Goal: Task Accomplishment & Management: Manage account settings

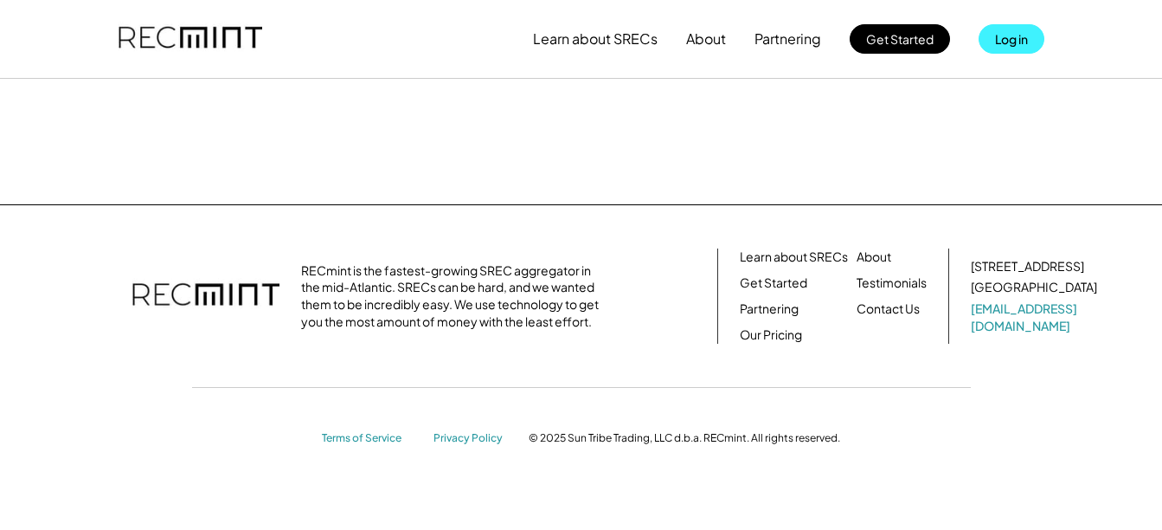
click at [1013, 34] on button "Log in" at bounding box center [1012, 38] width 66 height 29
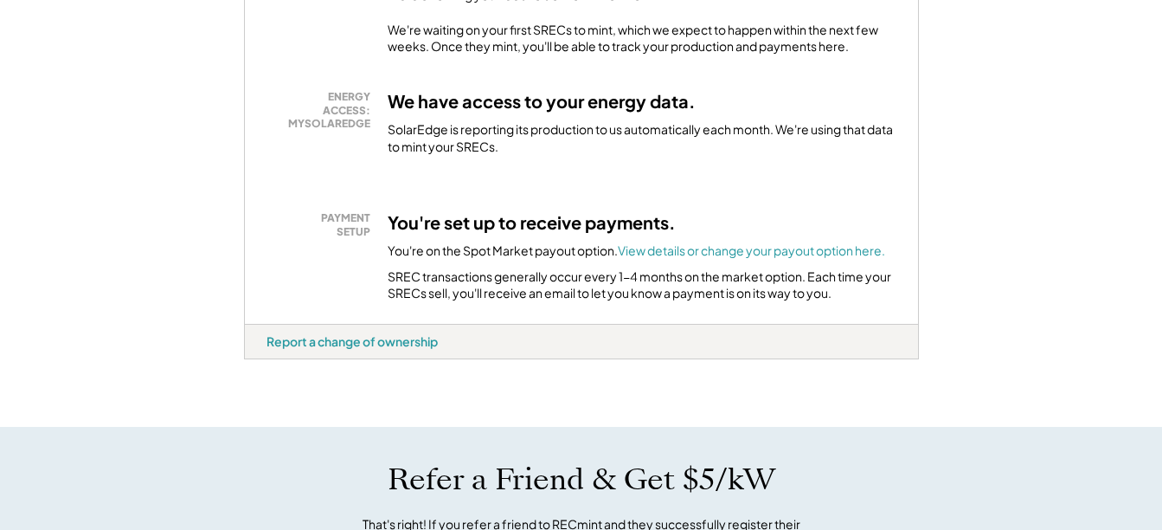
scroll to position [406, 0]
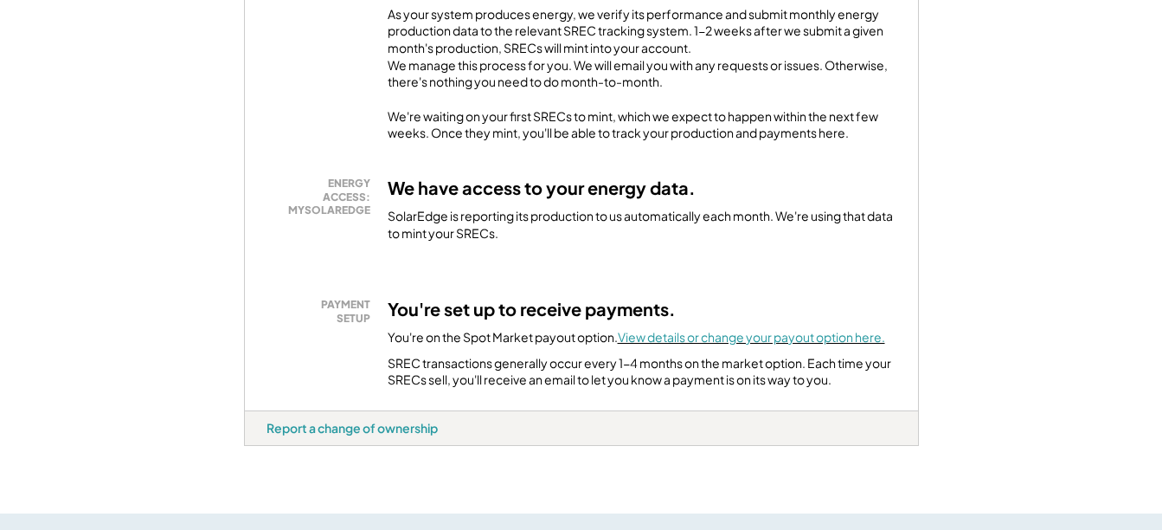
click at [690, 344] on font "View details or change your payout option here." at bounding box center [751, 337] width 267 height 16
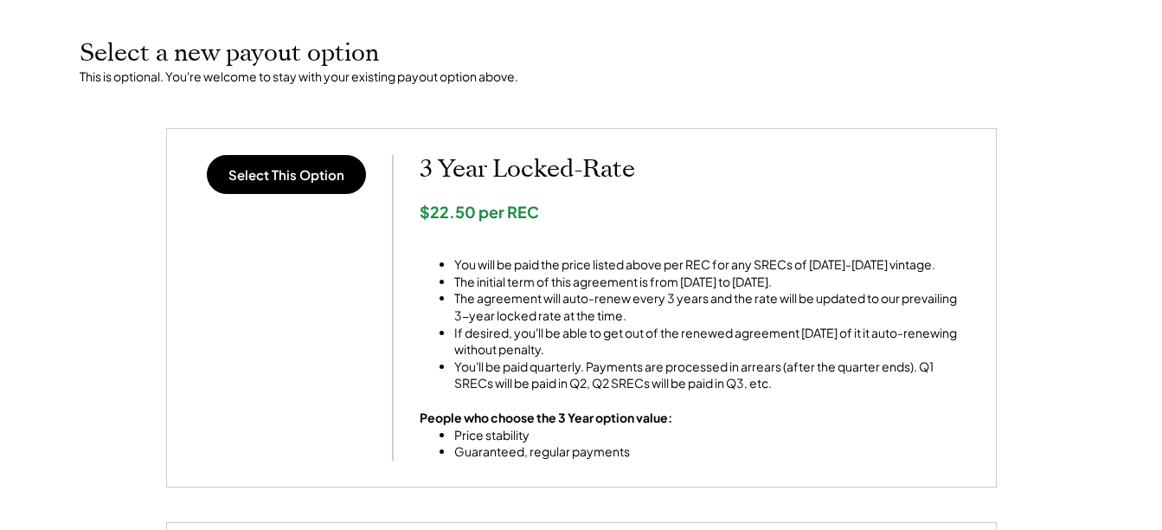
scroll to position [692, 0]
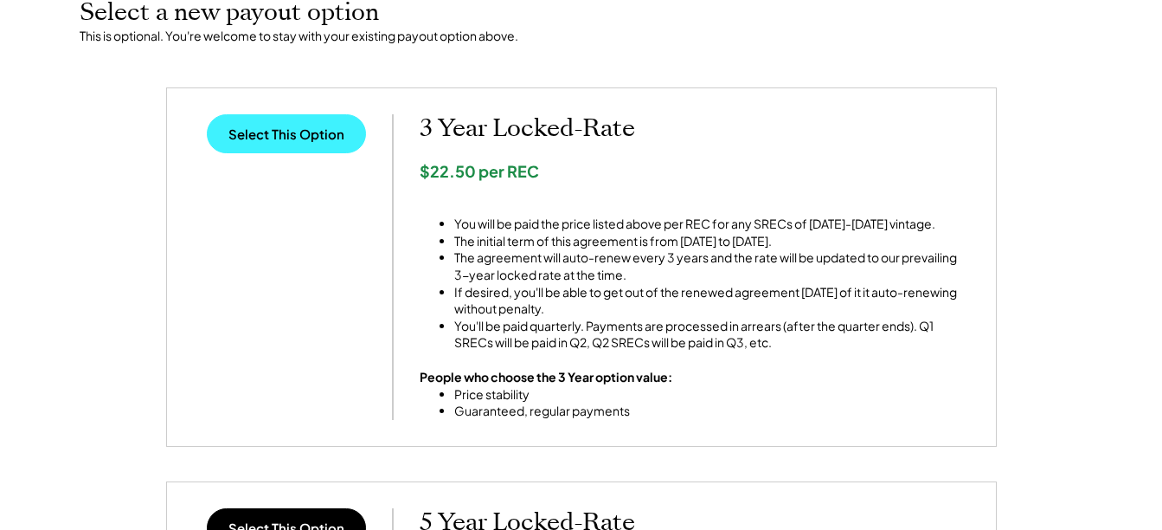
click at [271, 132] on button "Select This Option" at bounding box center [286, 133] width 159 height 39
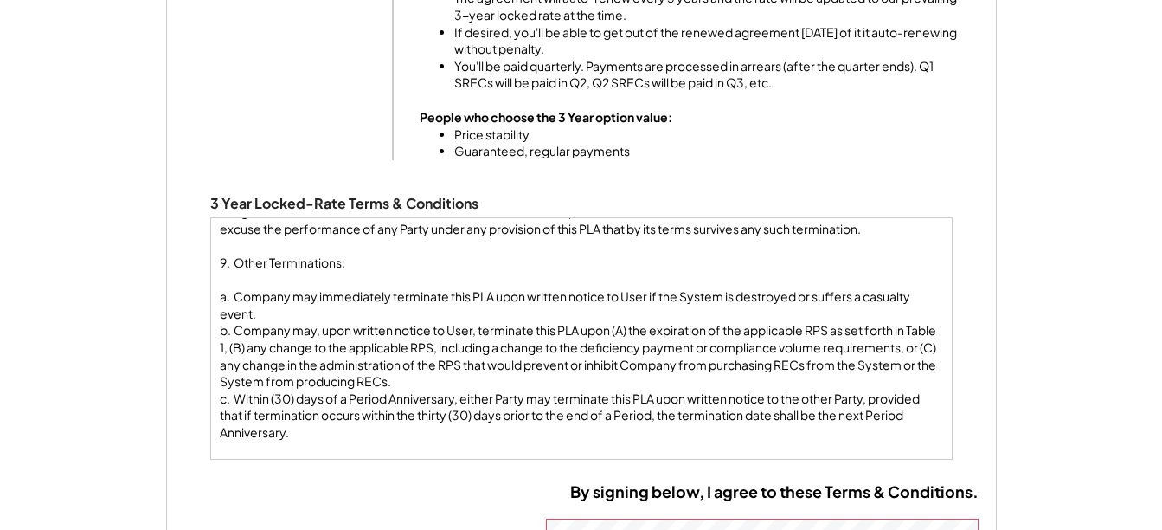
scroll to position [1373, 0]
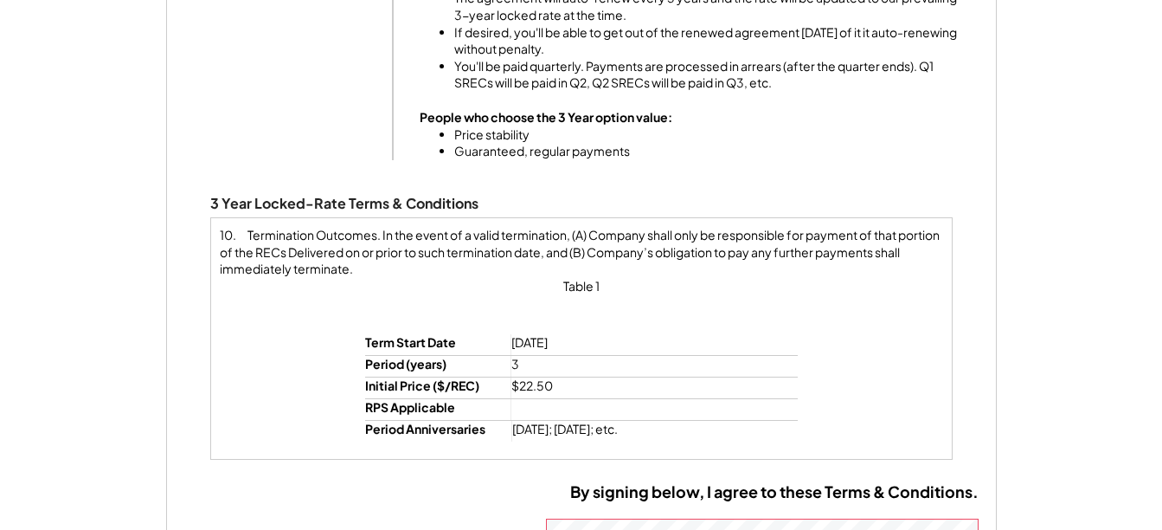
click at [598, 338] on div "January 1, 2025" at bounding box center [597, 342] width 173 height 17
click at [588, 343] on div "January 1, 2025" at bounding box center [597, 342] width 173 height 17
click at [1030, 358] on div "< Return Home SREC Payout Options 69.715kW solar system at 2077 N Frederick Pik…" at bounding box center [581, 104] width 1162 height 1936
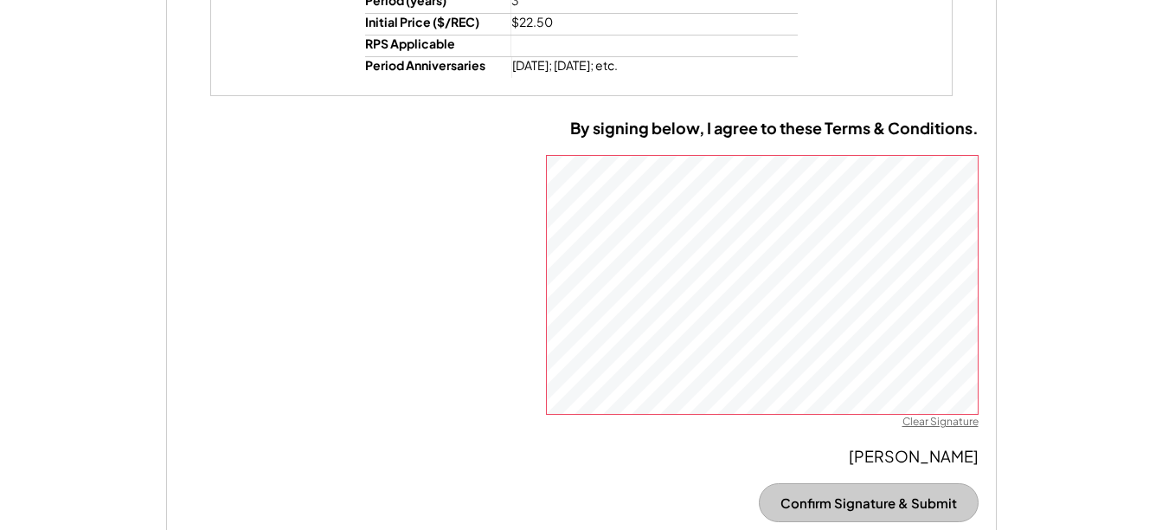
scroll to position [1317, 0]
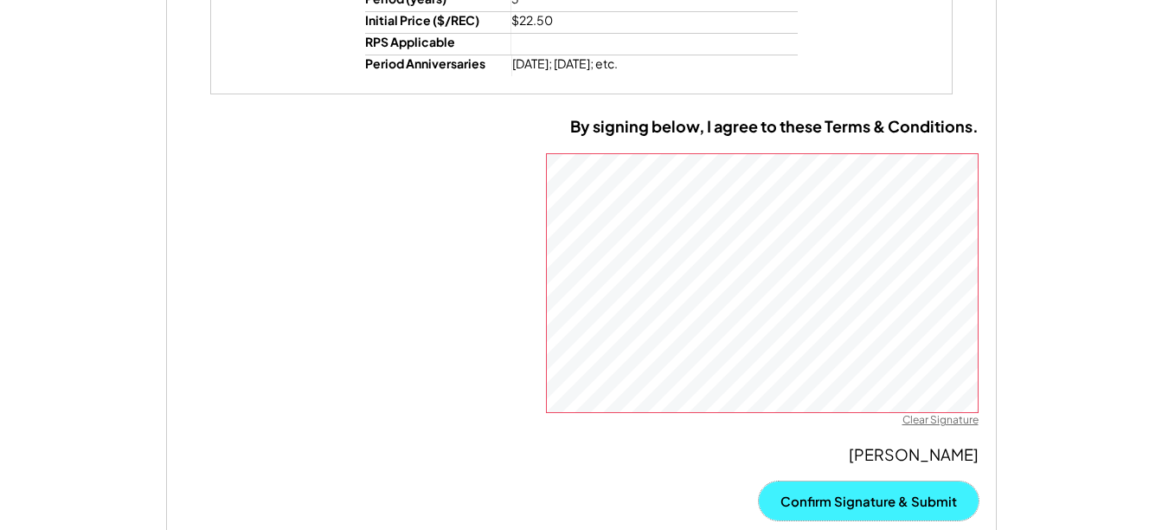
click at [871, 498] on button "Confirm Signature & Submit" at bounding box center [869, 500] width 220 height 39
